Goal: Information Seeking & Learning: Compare options

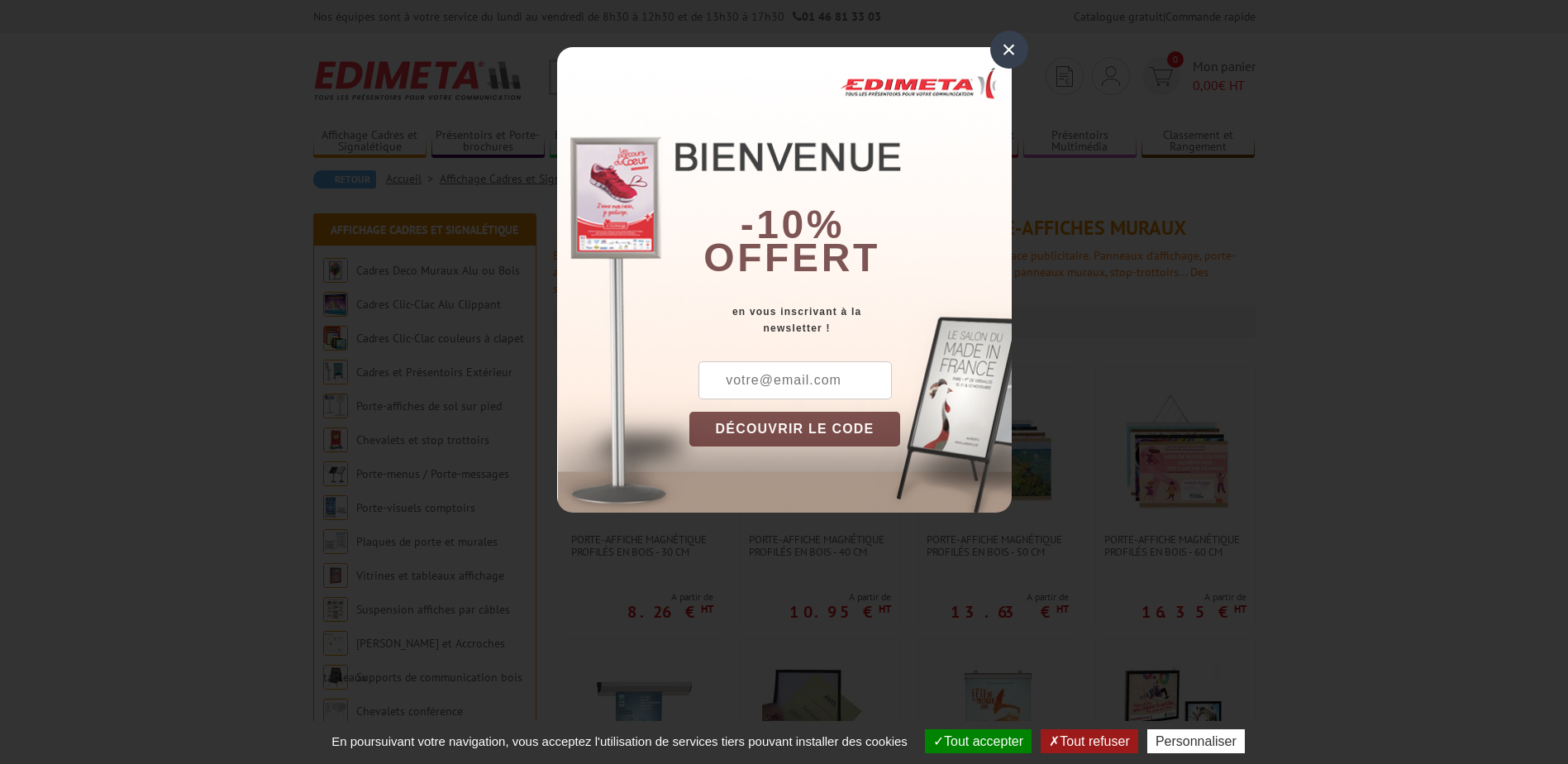
click at [1010, 57] on div "×" at bounding box center [1010, 50] width 38 height 38
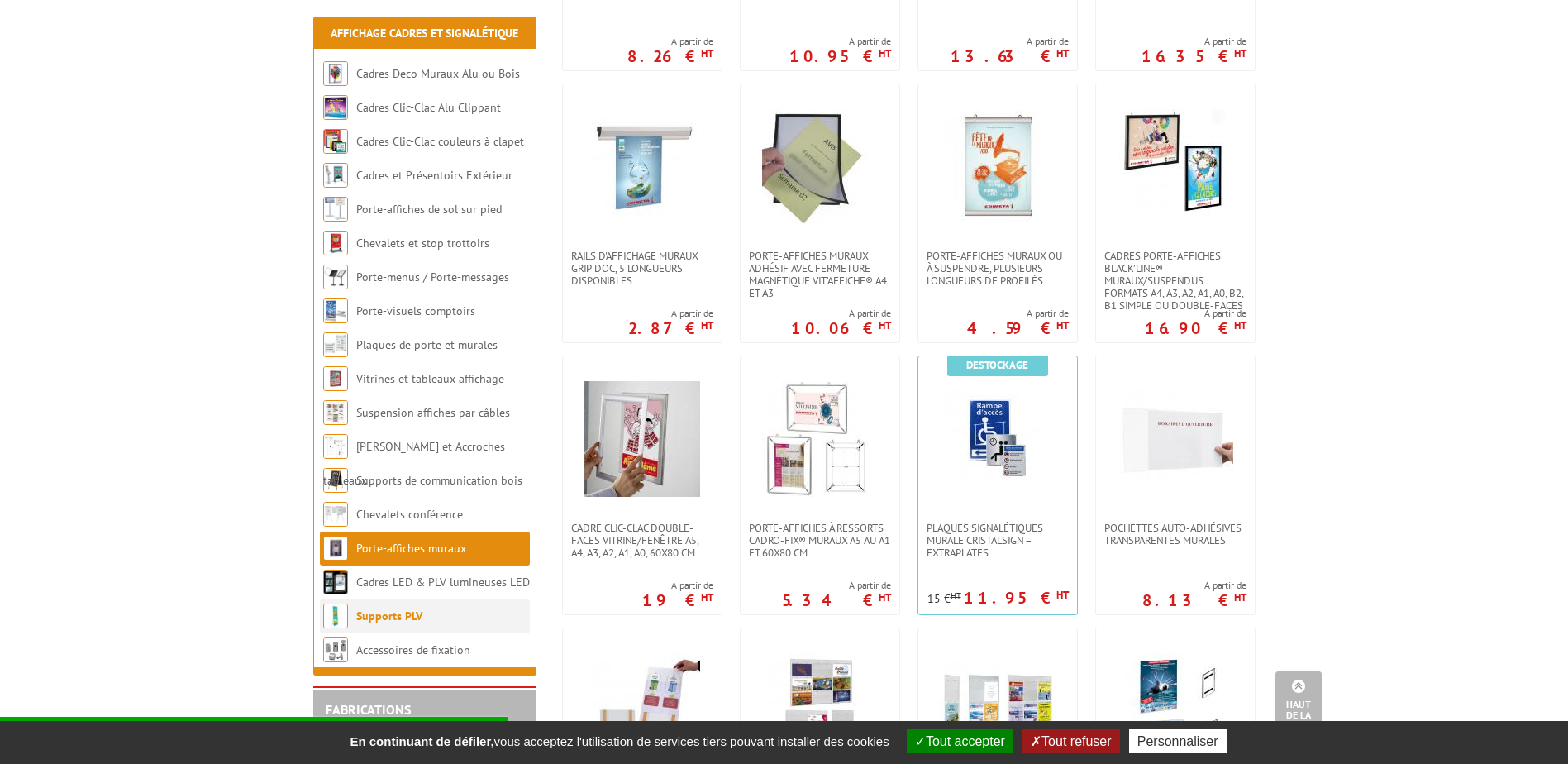
scroll to position [579, 0]
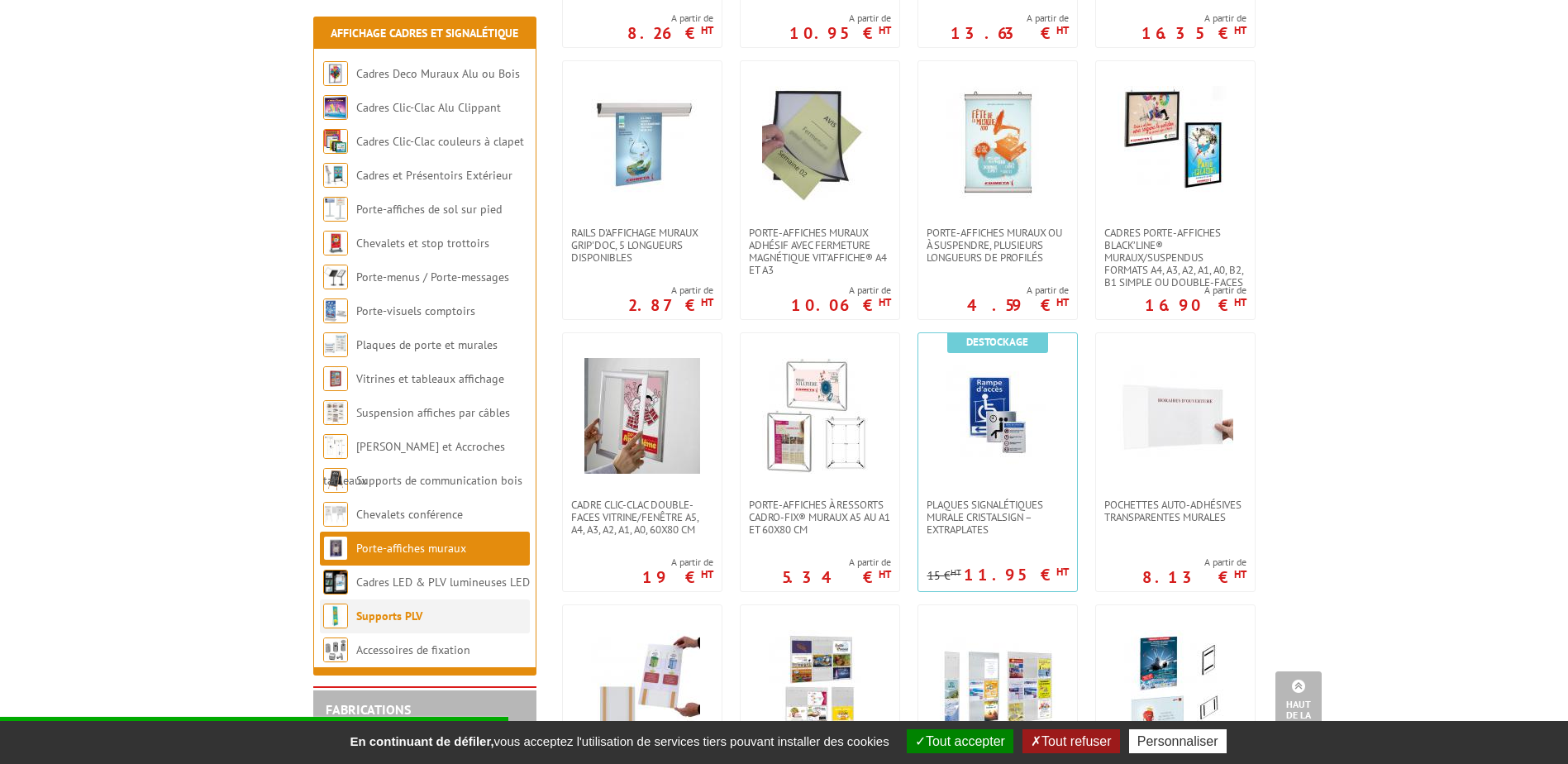
click at [394, 617] on link "Supports PLV" at bounding box center [389, 616] width 66 height 15
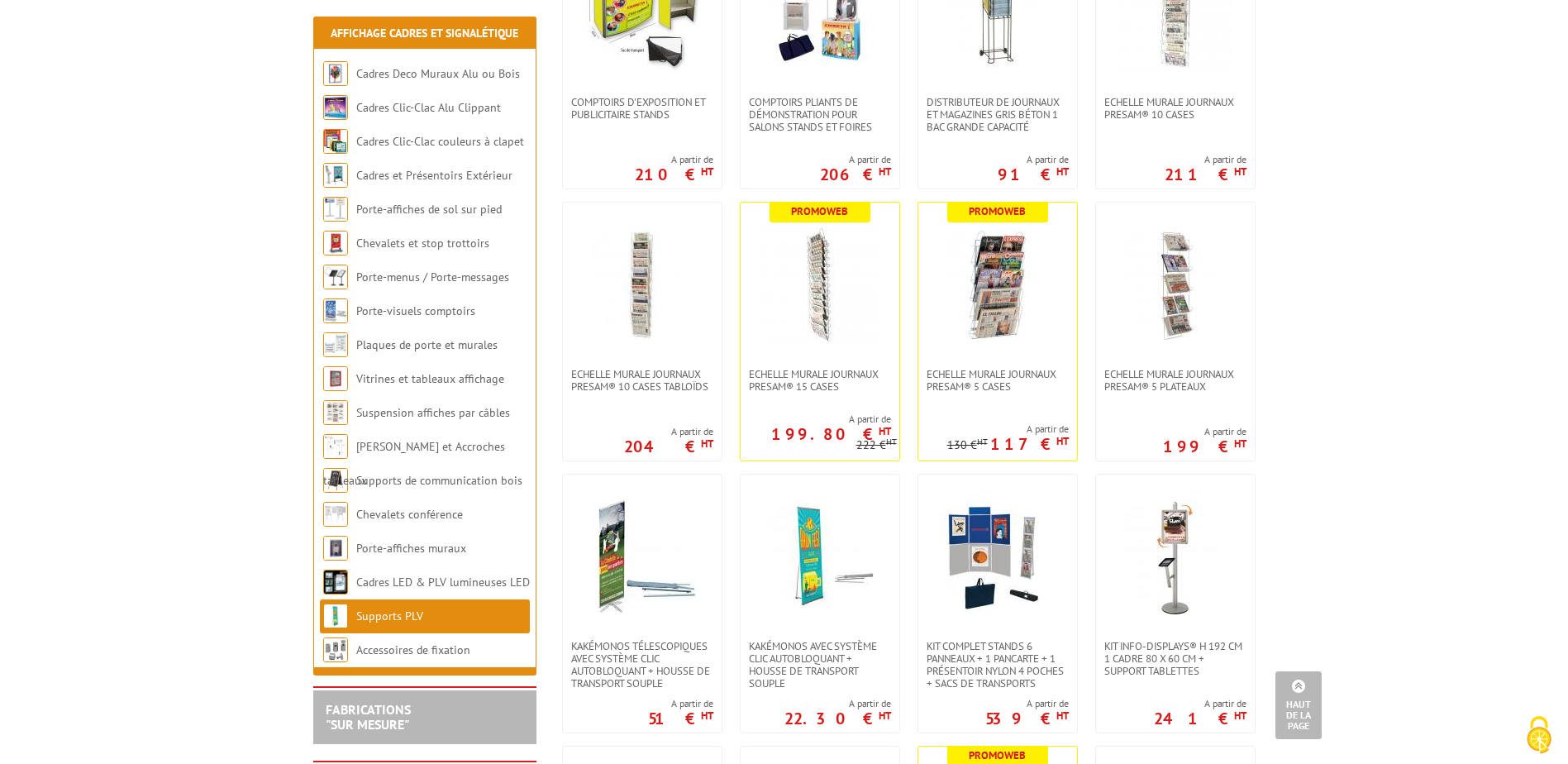
scroll to position [1076, 0]
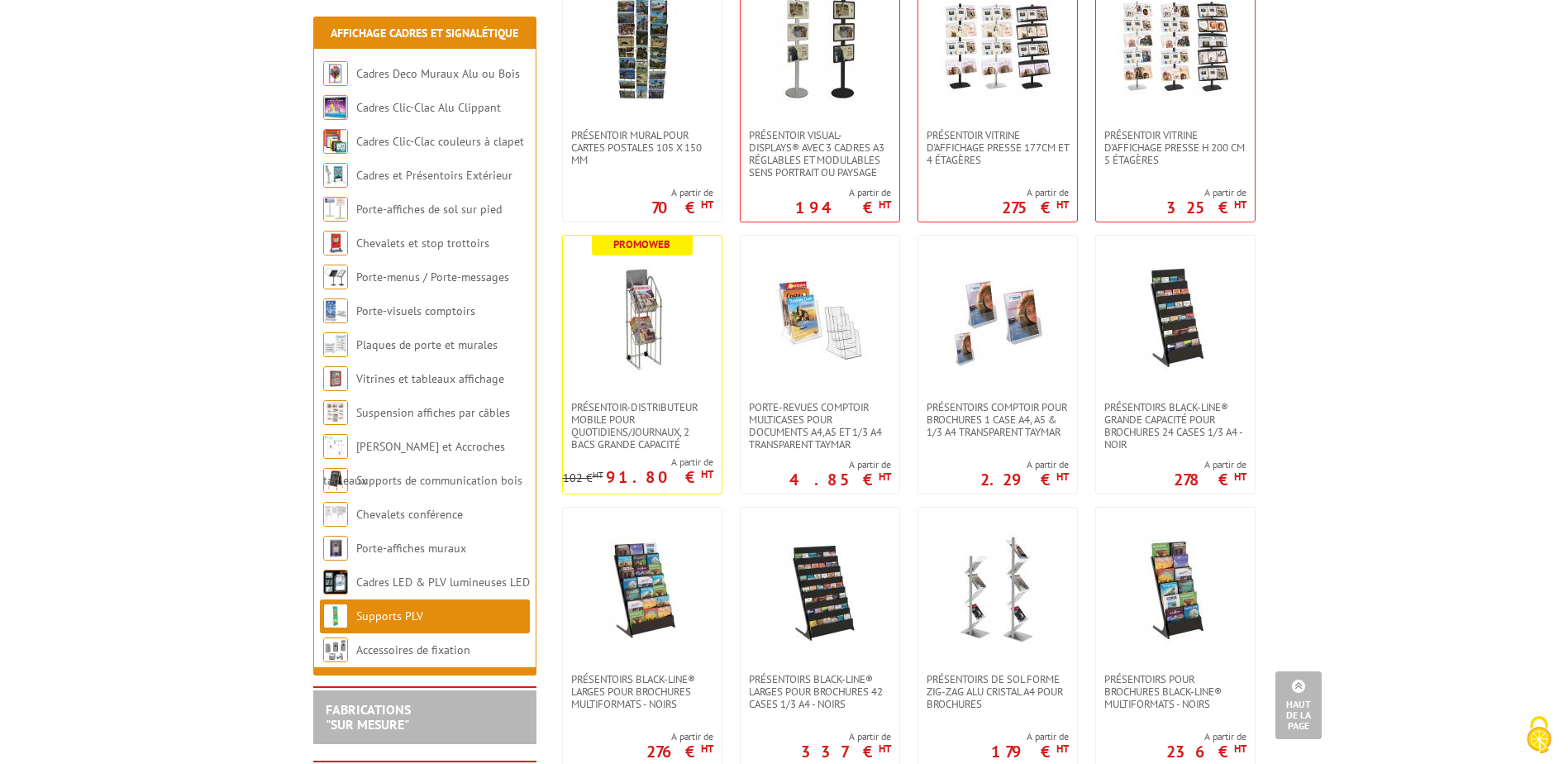
scroll to position [3144, 0]
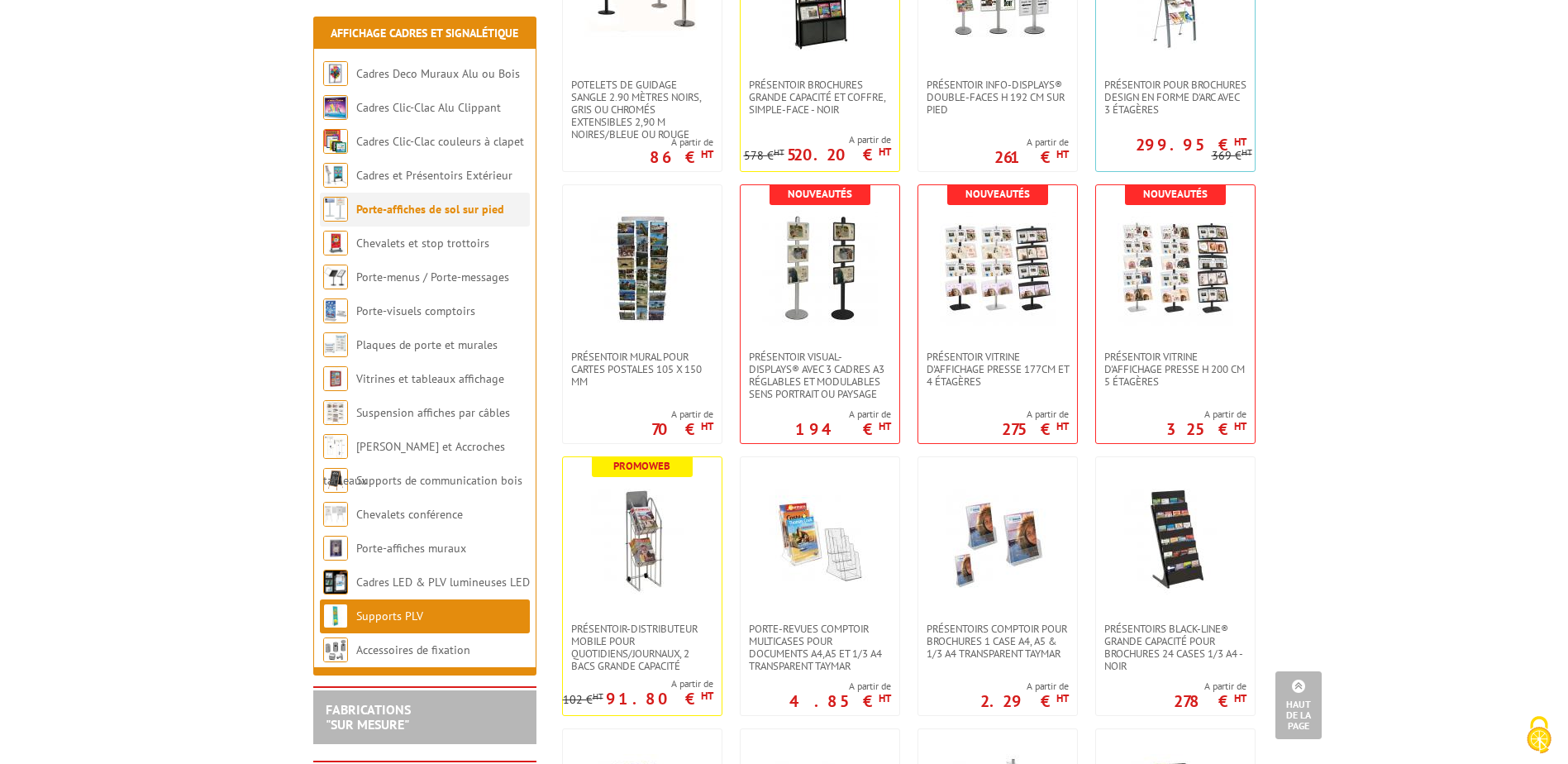
click at [407, 208] on link "Porte-affiches de sol sur pied" at bounding box center [430, 209] width 148 height 15
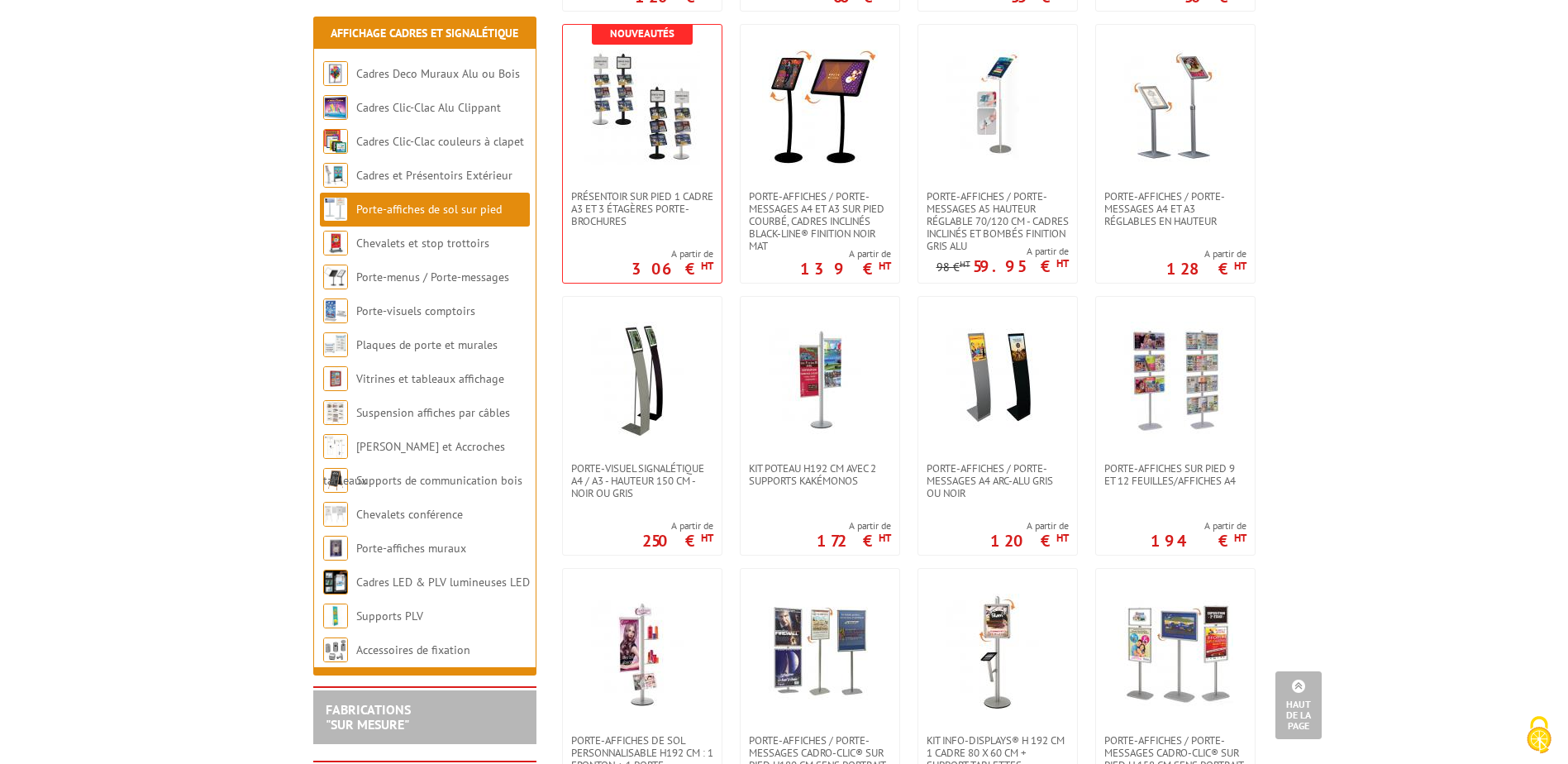
scroll to position [1985, 0]
drag, startPoint x: 1174, startPoint y: 342, endPoint x: 1455, endPoint y: 235, distance: 300.7
click at [1455, 235] on body "Nos équipes sont à votre service du lundi au vendredi de 8h30 à 12h30 et de 13h…" at bounding box center [784, 359] width 1568 height 4690
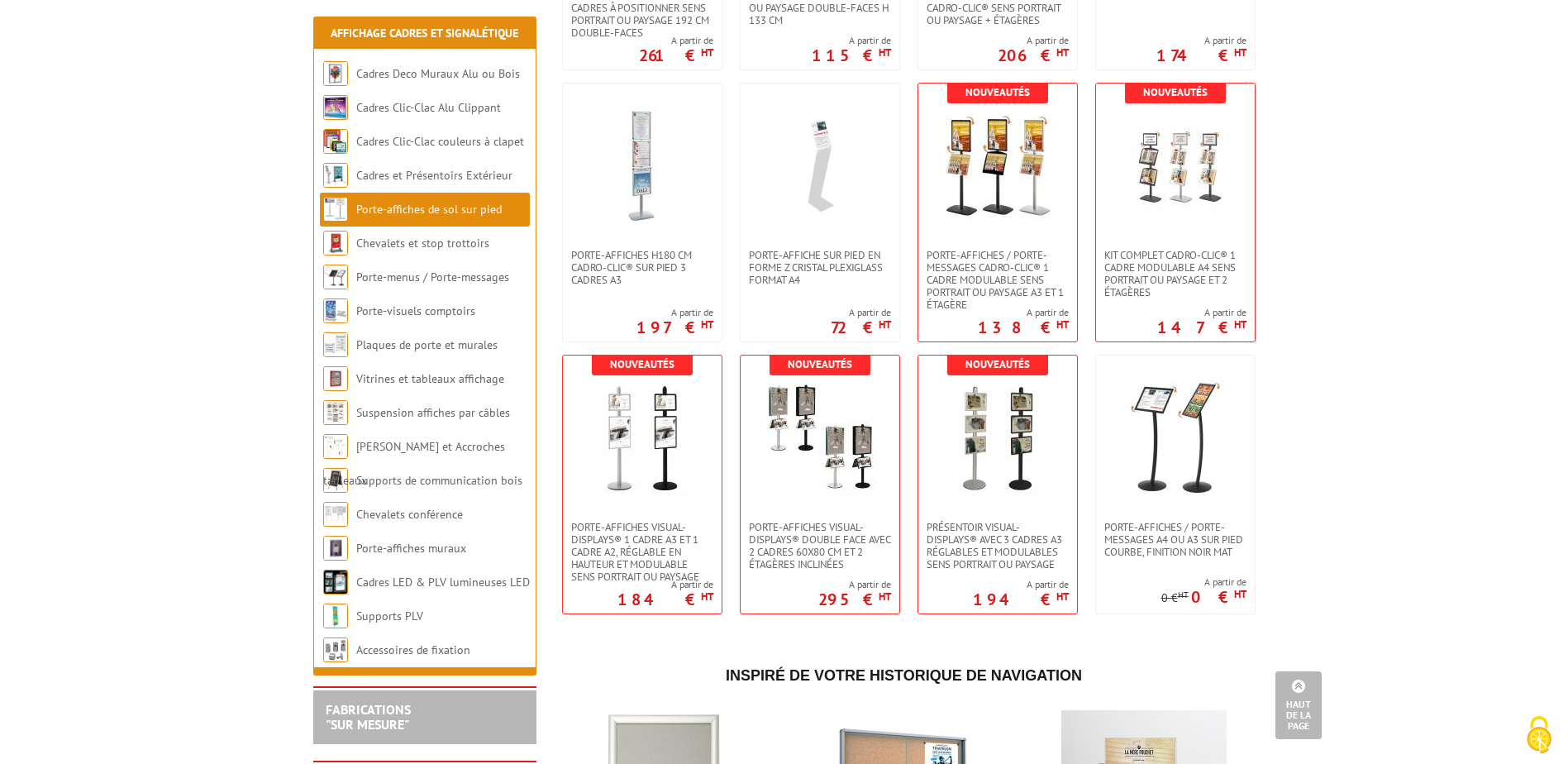
scroll to position [3061, 0]
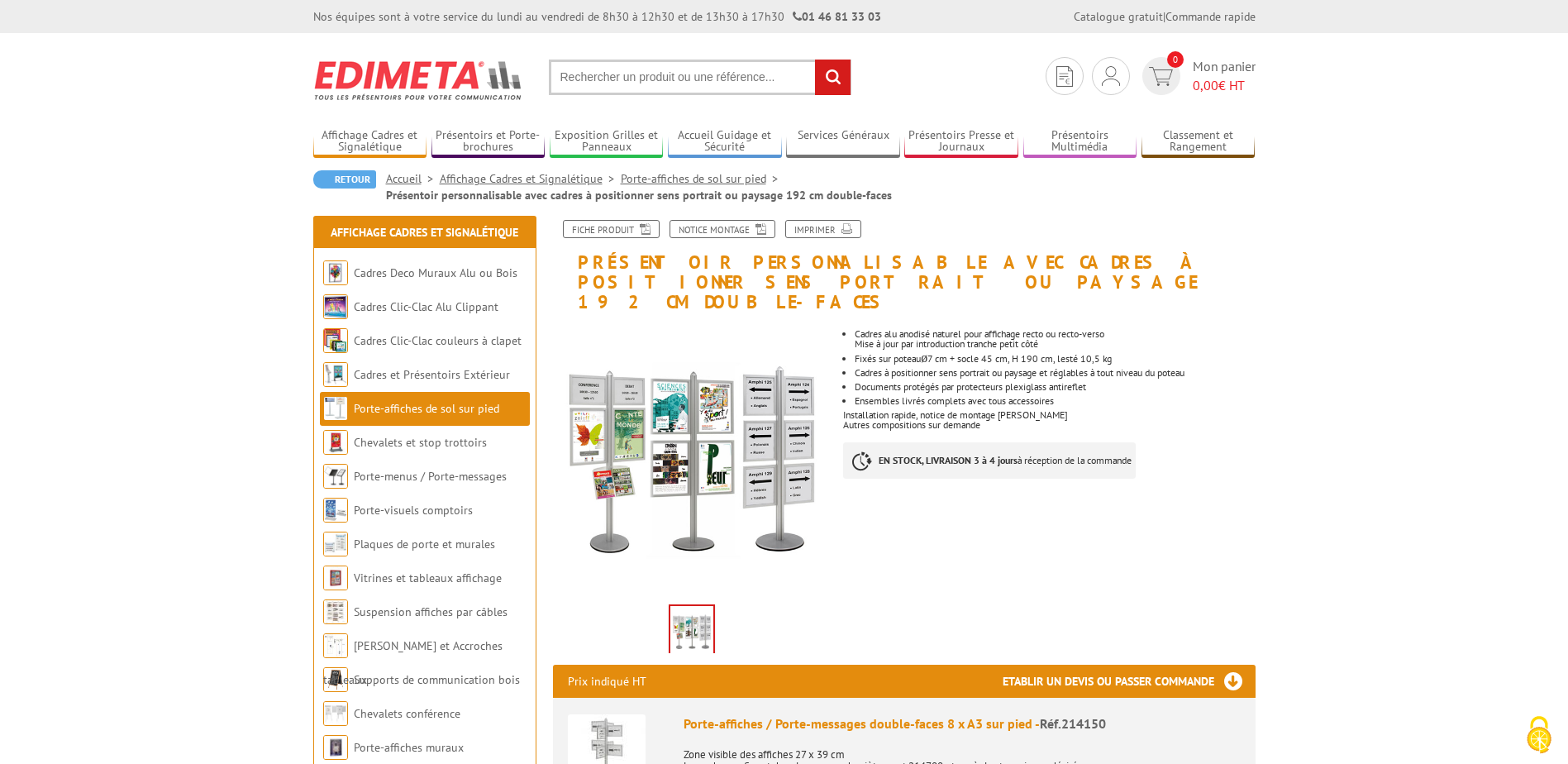
drag, startPoint x: 875, startPoint y: 315, endPoint x: 1123, endPoint y: 405, distance: 263.8
click at [1123, 405] on div "Cadres alu anodisé naturel pour affichage recto ou recto-verso Mise à jour par …" at bounding box center [1055, 404] width 424 height 183
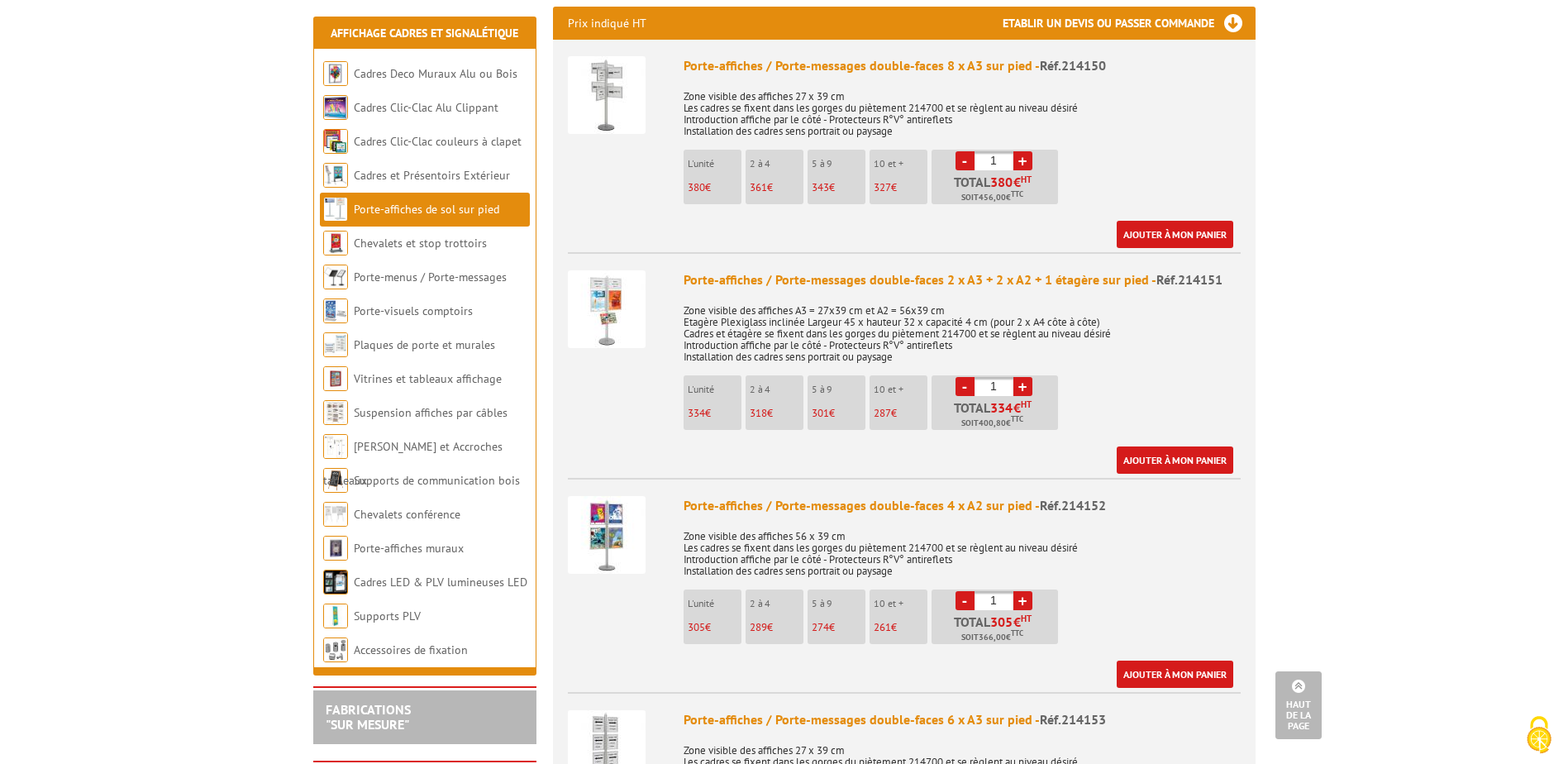
scroll to position [662, 0]
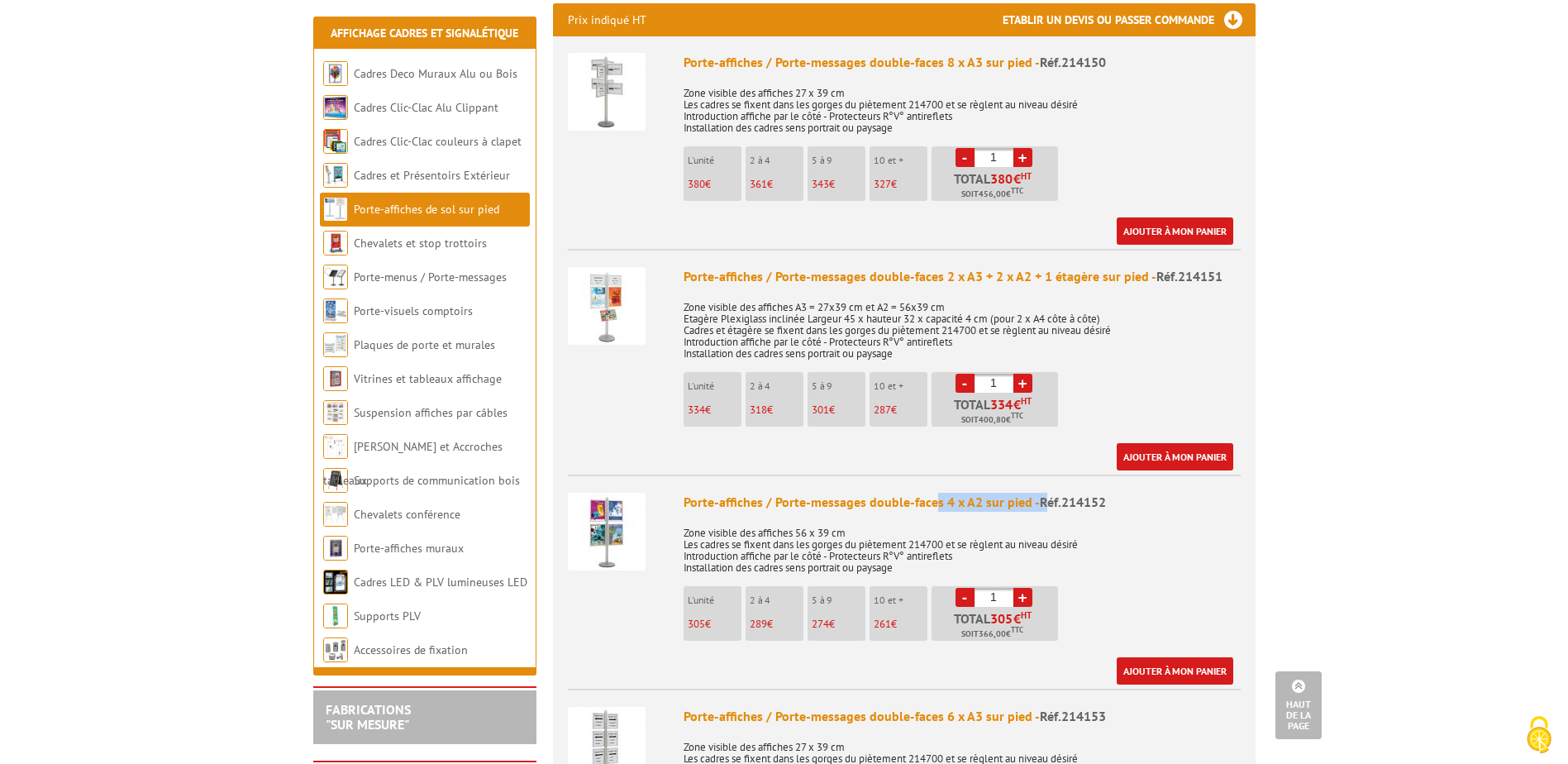
drag, startPoint x: 931, startPoint y: 487, endPoint x: 1046, endPoint y: 488, distance: 115.0
click at [1046, 493] on div "Porte-affiches / Porte-messages double-faces 4 x A2 sur pied - Réf.214152" at bounding box center [962, 502] width 557 height 19
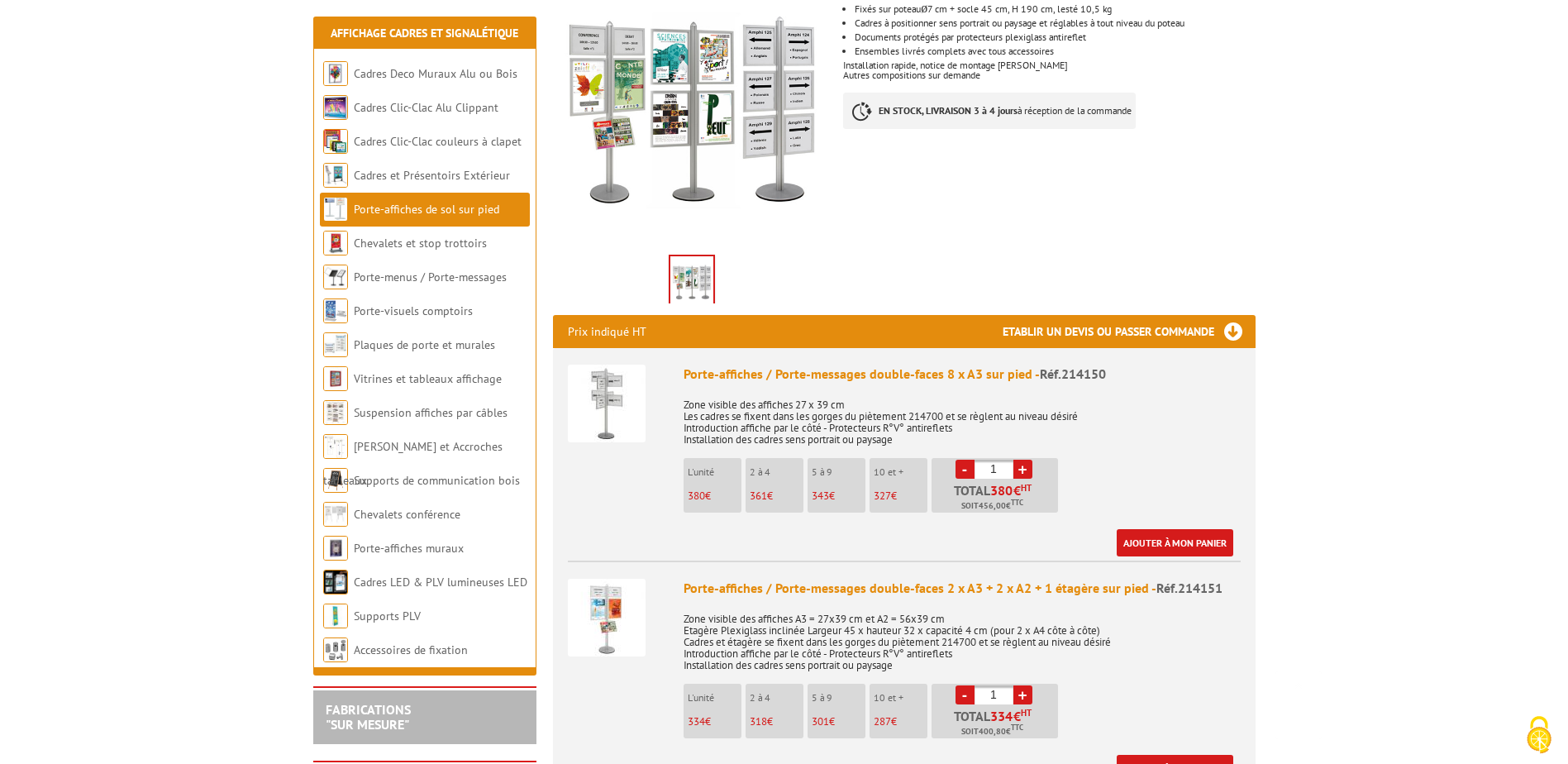
scroll to position [414, 0]
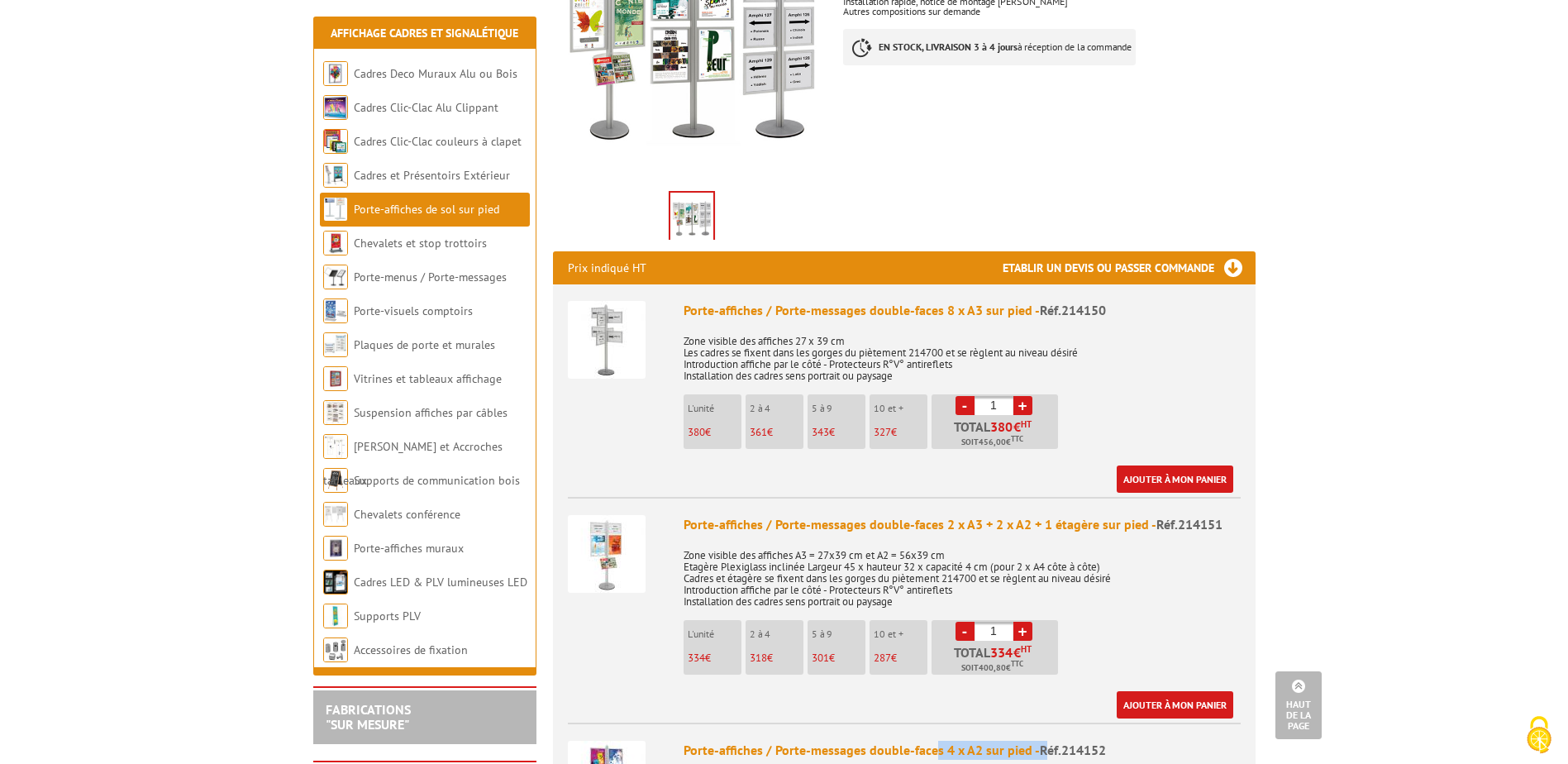
drag, startPoint x: 1028, startPoint y: 427, endPoint x: 942, endPoint y: 423, distance: 86.1
click at [942, 423] on p "Total 380 € HT Soit 456,00 € TTC" at bounding box center [997, 435] width 122 height 29
